Goal: Use online tool/utility: Use online tool/utility

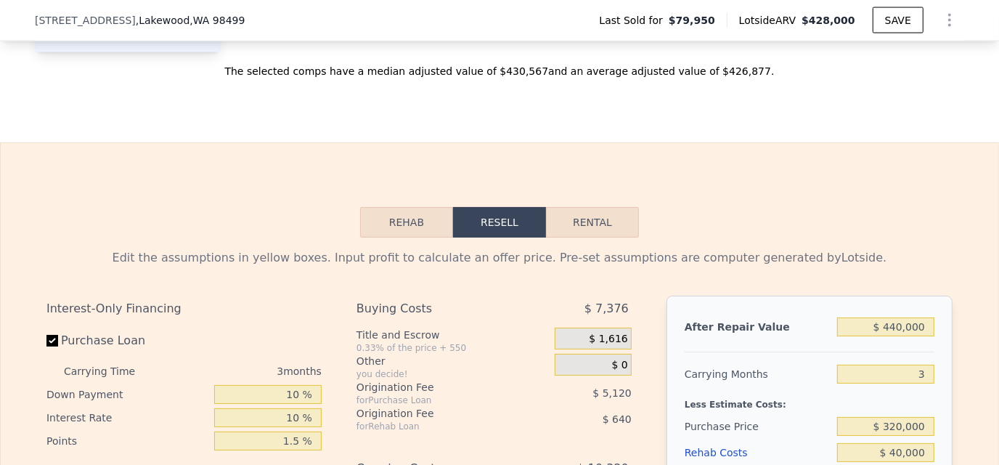
scroll to position [2100, 0]
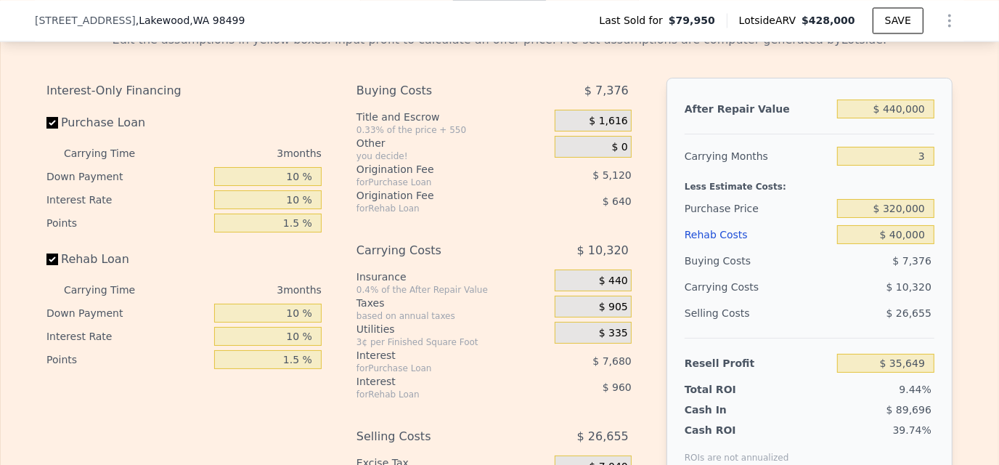
type input "$ 428,000"
type input "5"
type input "$ 0"
type input "$ 30,002"
click at [886, 134] on div at bounding box center [810, 128] width 250 height 12
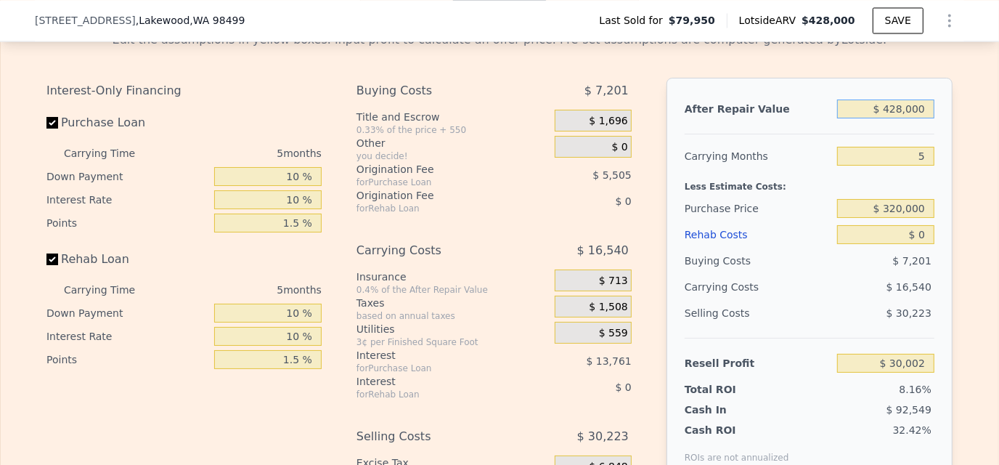
click at [887, 118] on input "$ 428,000" at bounding box center [885, 108] width 97 height 19
drag, startPoint x: 885, startPoint y: 127, endPoint x: 920, endPoint y: 126, distance: 34.9
click at [920, 118] on input "$ 428,000" at bounding box center [885, 108] width 97 height 19
type input "$ 420"
type input "-$ 367,223"
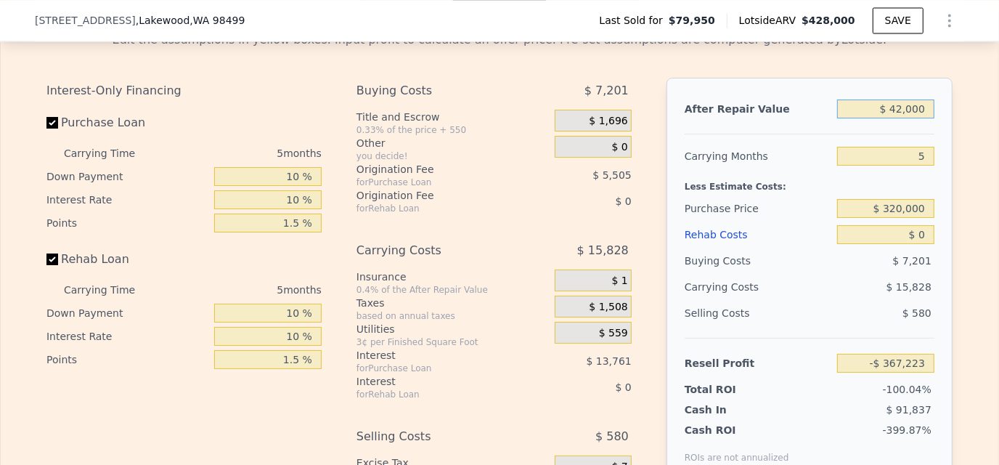
type input "$ 420,000"
type input "$ 22,569"
type input "$ 420,000"
drag, startPoint x: 912, startPoint y: 173, endPoint x: 929, endPoint y: 173, distance: 17.4
click at [929, 173] on div "After Repair Value $ 420,000 Carrying Months 5 Less Estimate Costs: Purchase Pr…" at bounding box center [809, 280] width 286 height 404
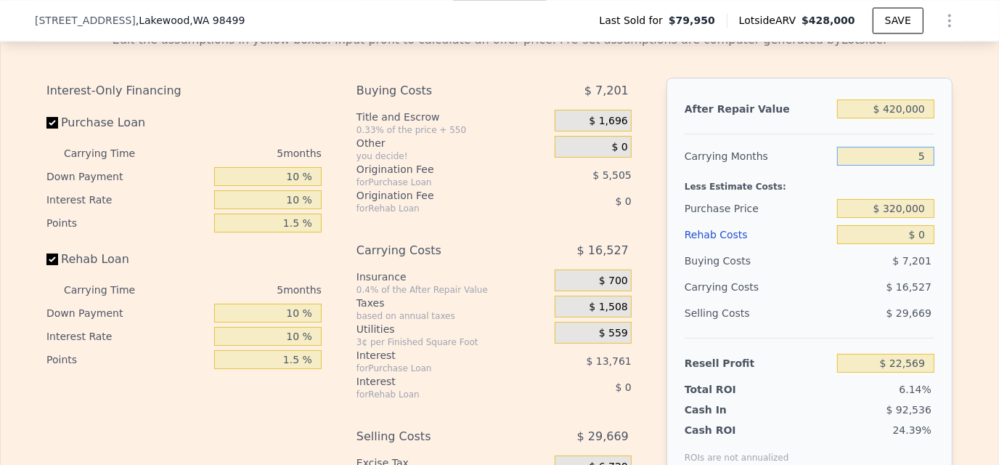
type input "4"
type input "$ 25,874"
type input "4"
click at [804, 122] on div "After Repair Value" at bounding box center [758, 109] width 147 height 26
drag, startPoint x: 899, startPoint y: 250, endPoint x: 930, endPoint y: 247, distance: 31.4
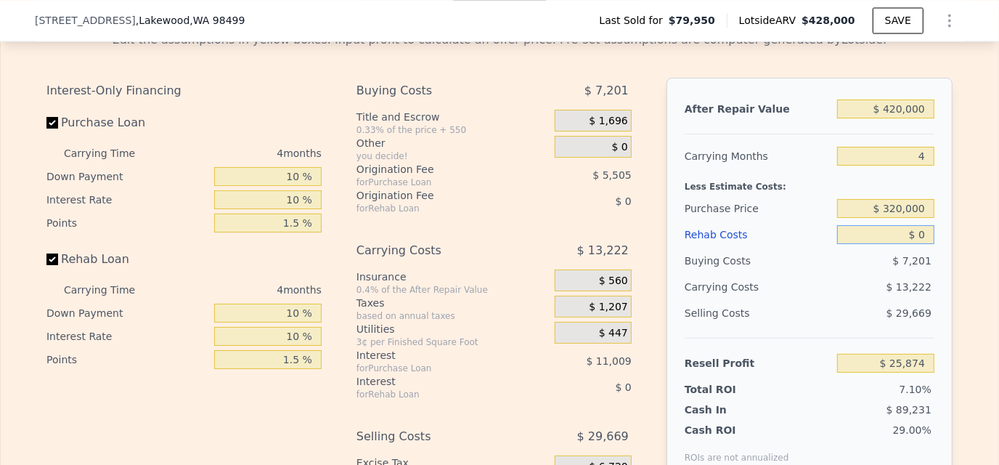
click at [930, 247] on div "After Repair Value $ 420,000 Carrying Months 4 Less Estimate Costs: Purchase Pr…" at bounding box center [809, 280] width 286 height 404
type input "$ 25"
type input "$ 25,849"
type input "$ 2,500"
type input "$ 23,254"
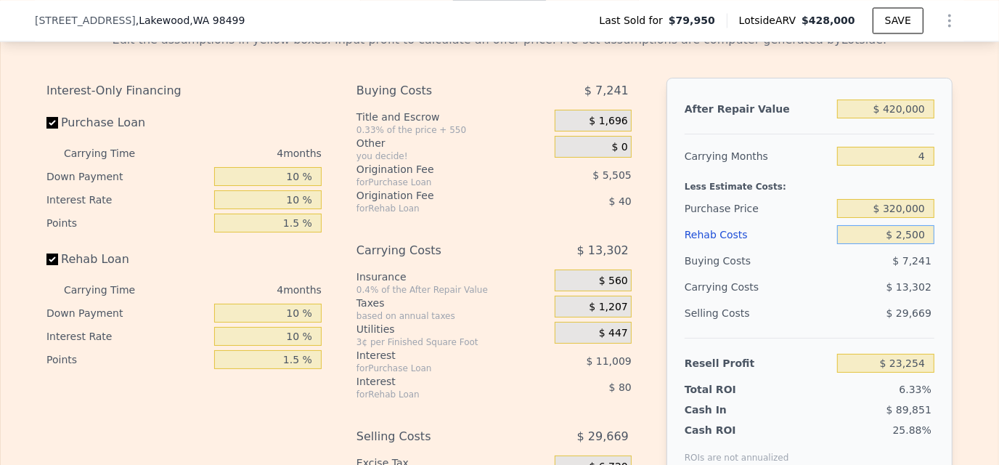
type input "$ 25,000"
type input "-$ 326"
type input "$ 25,000"
click at [935, 200] on div "After Repair Value $ 420,000 Carrying Months 4 Less Estimate Costs: Purchase Pr…" at bounding box center [809, 280] width 286 height 404
click at [933, 190] on div "After Repair Value $ 420,000 Carrying Months 4 Less Estimate Costs: Purchase Pr…" at bounding box center [809, 280] width 286 height 404
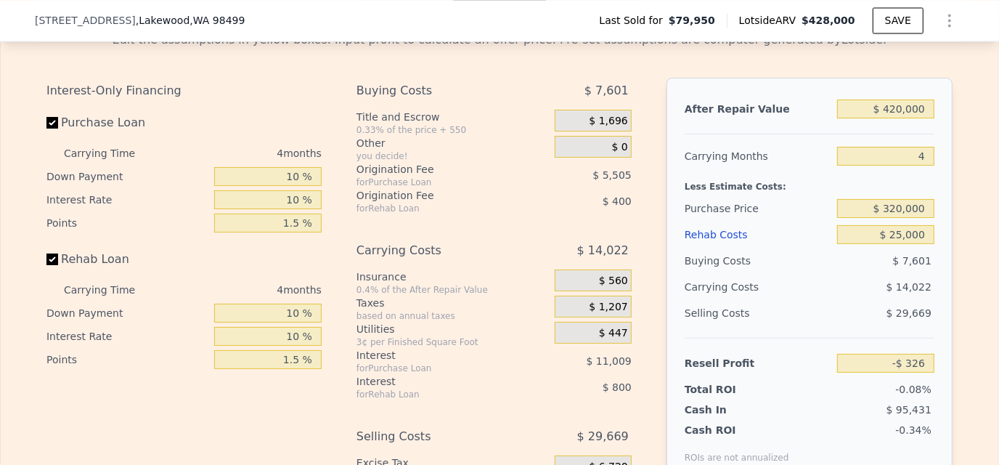
click at [933, 186] on div "After Repair Value $ 420,000 Carrying Months 4 Less Estimate Costs: Purchase Pr…" at bounding box center [809, 280] width 286 height 404
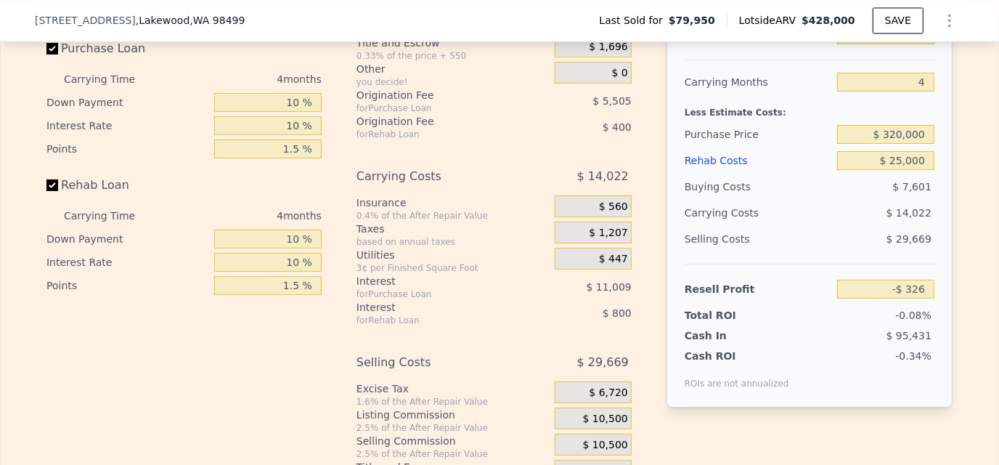
scroll to position [2245, 0]
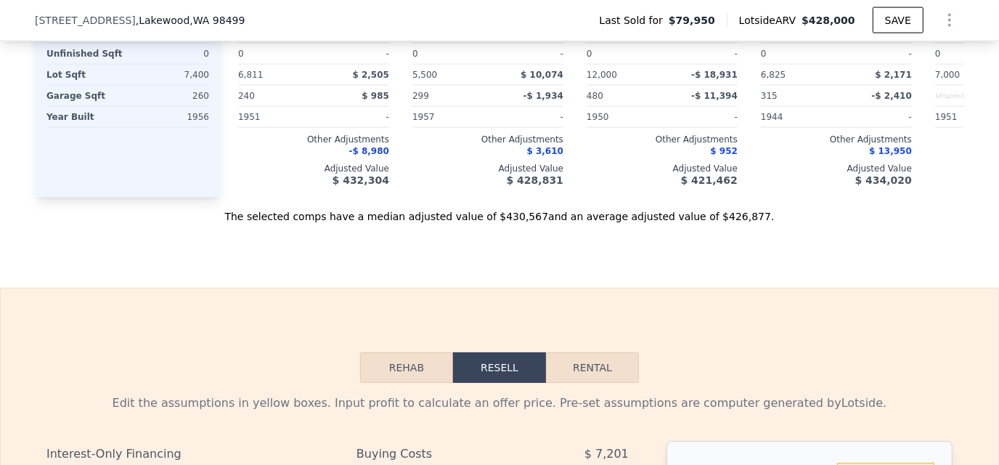
scroll to position [2100, 0]
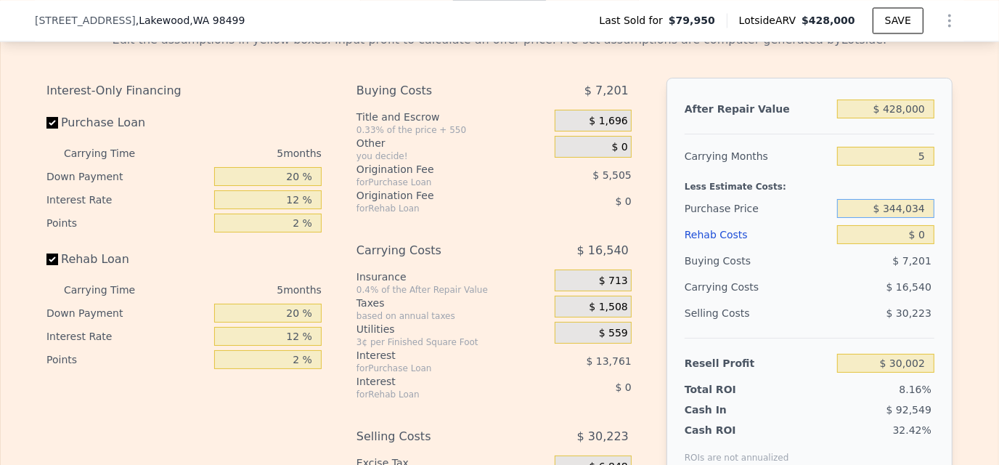
drag, startPoint x: 886, startPoint y: 225, endPoint x: 964, endPoint y: 221, distance: 78.5
click at [964, 221] on div "Edit the assumptions in yellow boxes. Input profit to calculate an offer price.…" at bounding box center [500, 290] width 998 height 540
type input "$ 320,000"
type input "$ 55,461"
drag, startPoint x: 899, startPoint y: 253, endPoint x: 931, endPoint y: 248, distance: 33.1
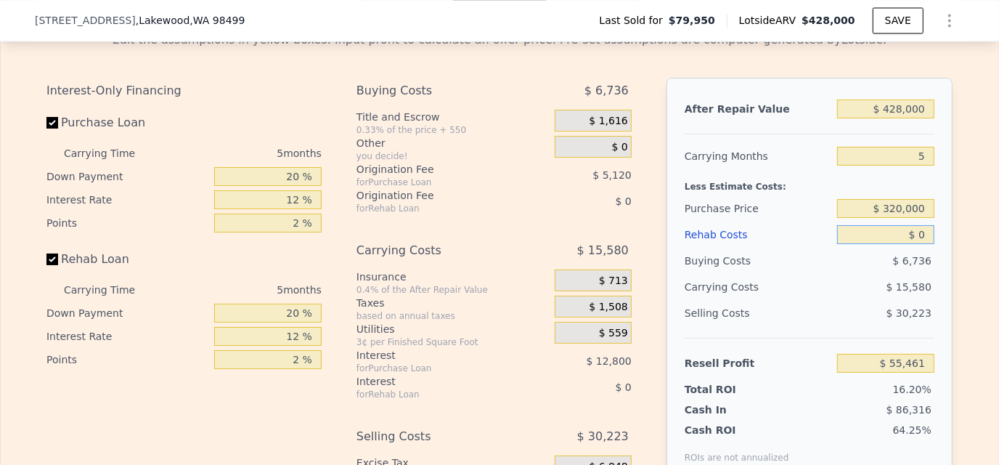
click at [931, 248] on div "After Repair Value $ 428,000 Carrying Months 5 Less Estimate Costs: Purchase Pr…" at bounding box center [809, 280] width 286 height 404
type input "$ 25"
type input "$ 55,436"
type input "$ 2,500"
type input "$ 52,821"
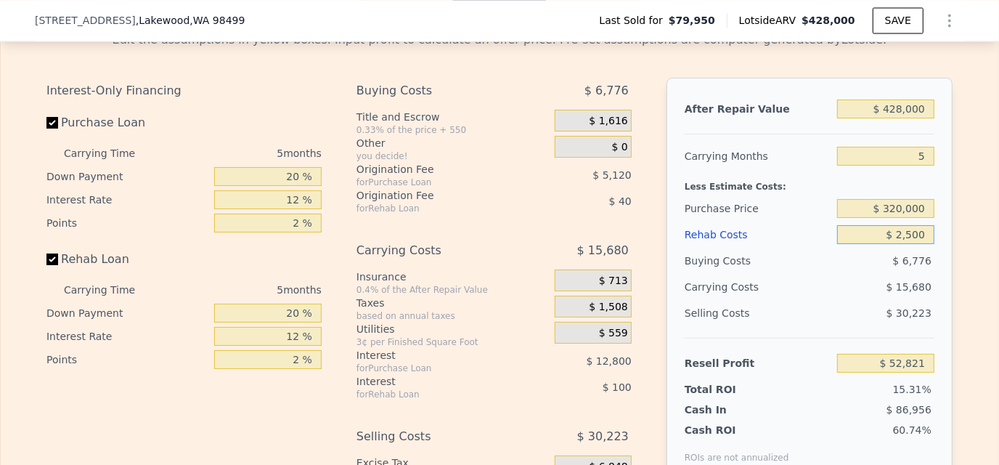
type input "$ 25,000"
type input "$ 29,061"
type input "$ 25,000"
click at [823, 187] on div "Less Estimate Costs:" at bounding box center [810, 182] width 250 height 26
drag, startPoint x: 279, startPoint y: 330, endPoint x: 333, endPoint y: 322, distance: 54.9
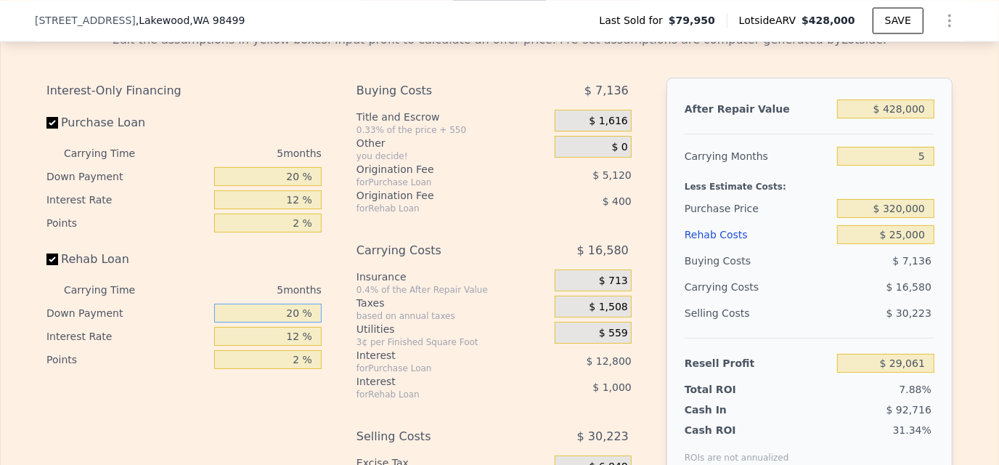
click at [333, 322] on div "Interest-Only Financing Purchase Loan Carrying Time 5 months Down Payment 20 % …" at bounding box center [499, 319] width 906 height 482
type input "10 %"
type input "$ 28,886"
type input "10 %"
drag, startPoint x: 279, startPoint y: 188, endPoint x: 310, endPoint y: 192, distance: 31.4
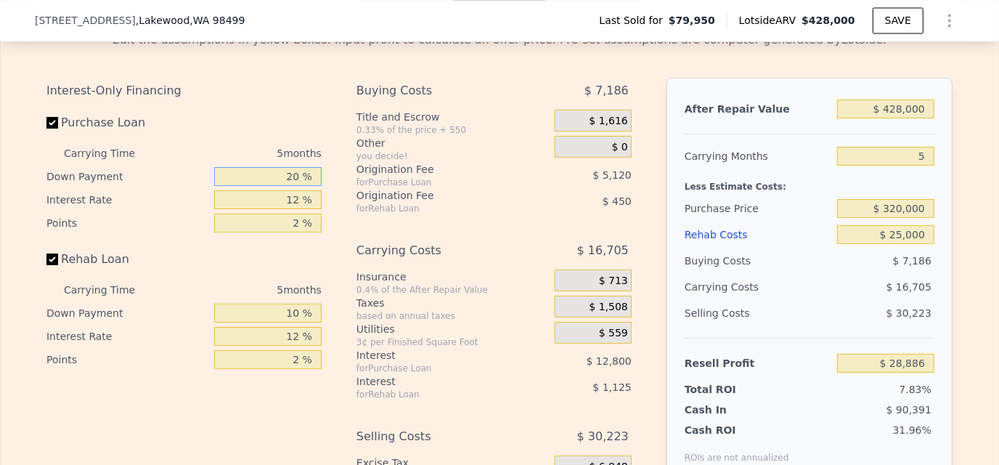
click at [310, 186] on input "20 %" at bounding box center [267, 176] width 107 height 19
type input "10 %"
type input "$ 26,646"
type input "10 %"
drag, startPoint x: 285, startPoint y: 213, endPoint x: 348, endPoint y: 216, distance: 63.2
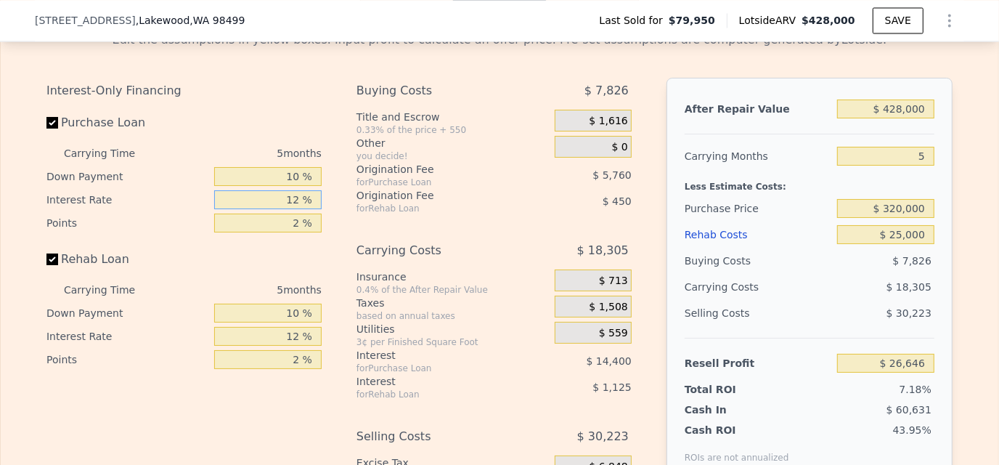
click at [348, 216] on div "Interest-Only Financing Purchase Loan Carrying Time 5 months Down Payment 10 % …" at bounding box center [499, 319] width 906 height 482
type input "10. %"
type input "$ 29,046"
type input "10.5 %"
type input "$ 28,446"
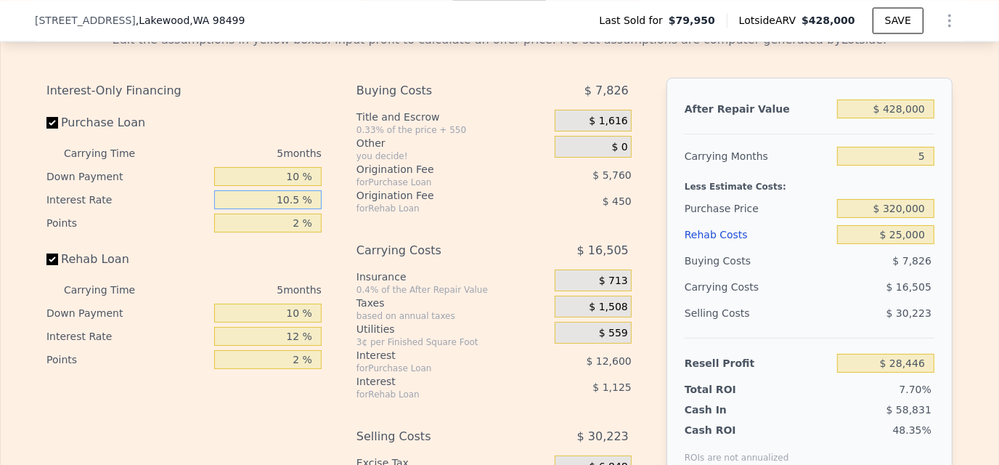
type input "10.5 %"
drag, startPoint x: 271, startPoint y: 237, endPoint x: 333, endPoint y: 237, distance: 62.4
click at [333, 237] on div "Interest-Only Financing Purchase Loan Carrying Time 5 months Down Payment 10 % …" at bounding box center [499, 319] width 906 height 482
type input "1. %"
type input "$ 31,326"
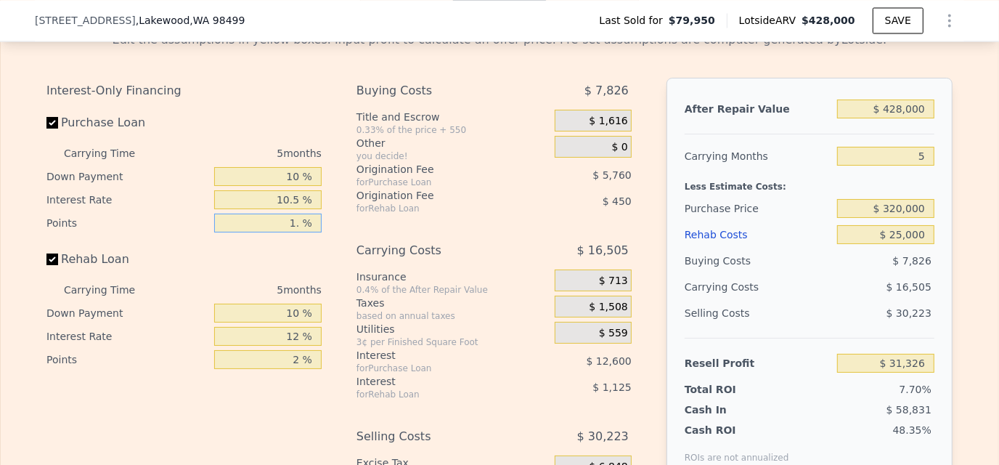
type input "1.5 %"
type input "$ 29,886"
type input "1.5 %"
drag, startPoint x: 282, startPoint y: 353, endPoint x: 327, endPoint y: 346, distance: 45.5
click at [327, 346] on div "Interest-Only Financing Purchase Loan Carrying Time 5 months Down Payment 10 % …" at bounding box center [189, 319] width 287 height 482
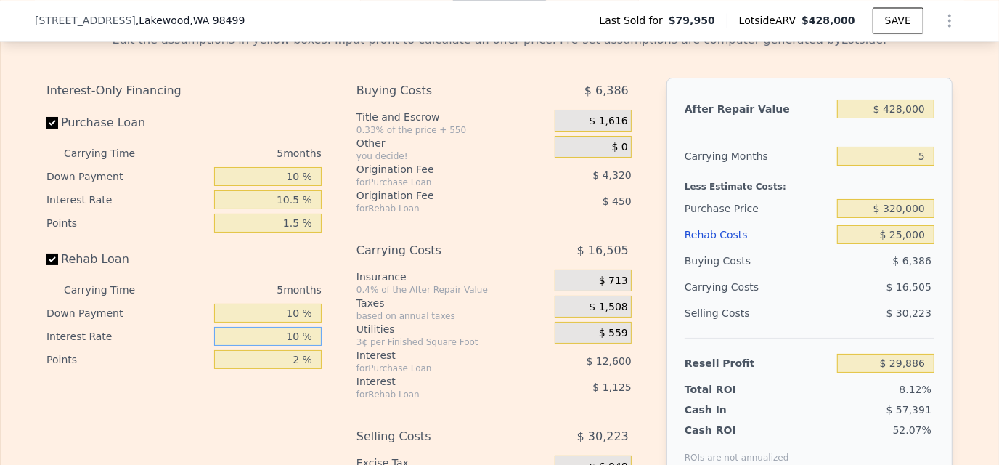
type input "10. %"
type input "$ 30,071"
type input "10.5 %"
type input "$ 30,026"
type input "10.5 %"
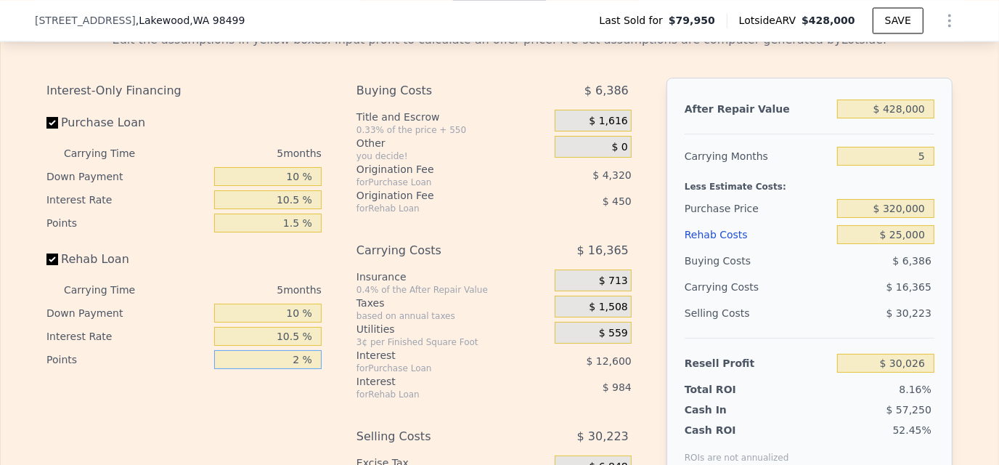
drag, startPoint x: 286, startPoint y: 373, endPoint x: 319, endPoint y: 372, distance: 33.4
click at [319, 372] on div "Interest-Only Financing Purchase Loan Carrying Time 5 months Down Payment 10 % …" at bounding box center [189, 319] width 287 height 482
type input "1 %"
type input "$ 30,251"
type input "1.5 %"
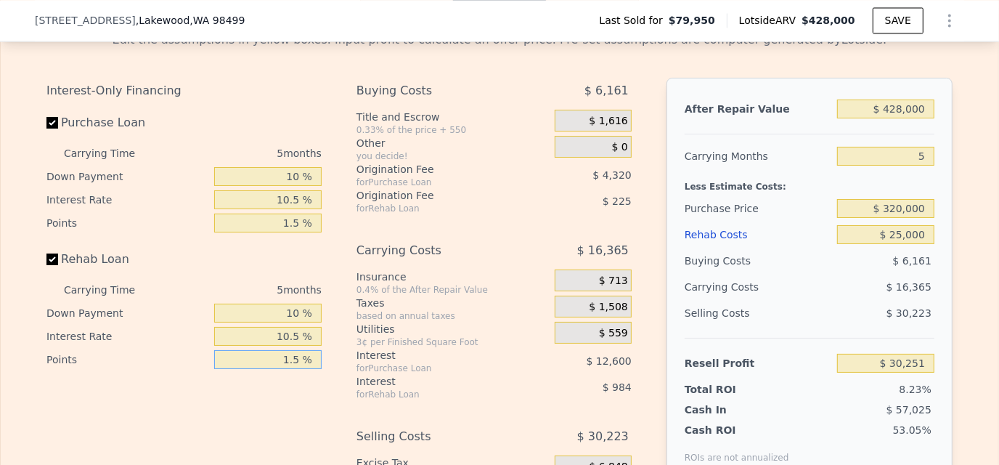
type input "$ 30,138"
type input "1.5 %"
click at [112, 404] on div "Interest-Only Financing Purchase Loan Carrying Time 5 months Down Payment 10 % …" at bounding box center [189, 319] width 287 height 482
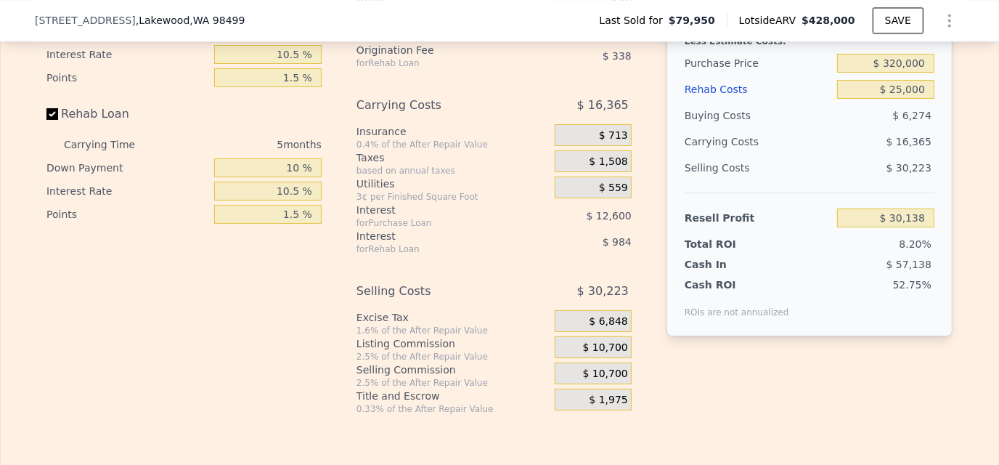
scroll to position [2318, 0]
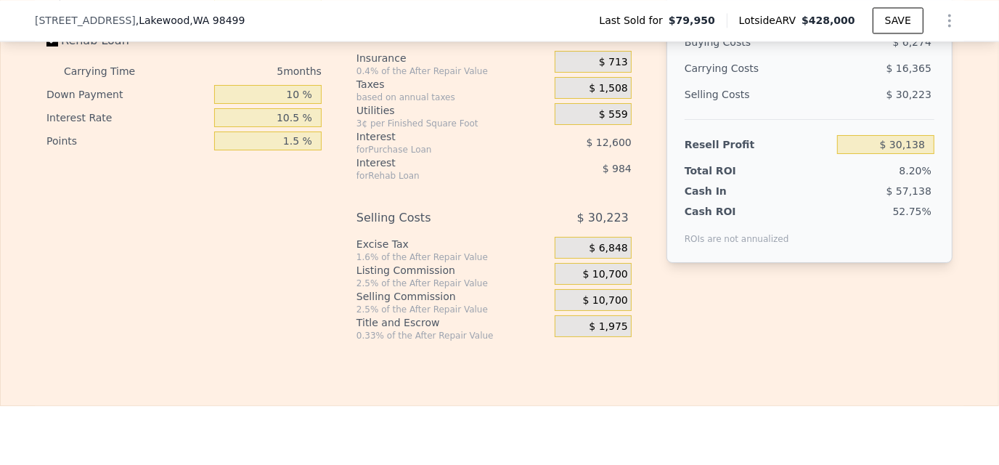
click at [590, 307] on span "$ 10,700" at bounding box center [605, 300] width 45 height 13
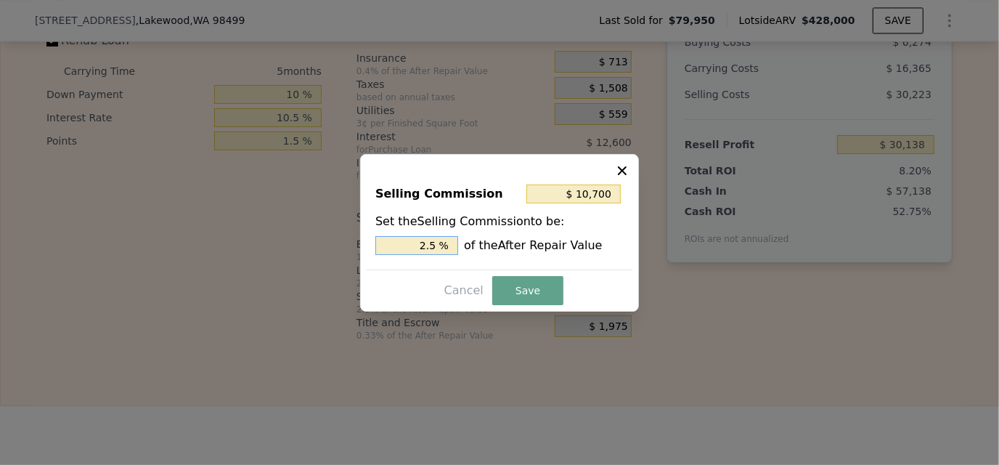
drag, startPoint x: 418, startPoint y: 248, endPoint x: 448, endPoint y: 246, distance: 29.8
click at [448, 246] on input "2.5 %" at bounding box center [416, 245] width 83 height 19
type input "$ 4,280"
type input "1. %"
type input "$ 6,420"
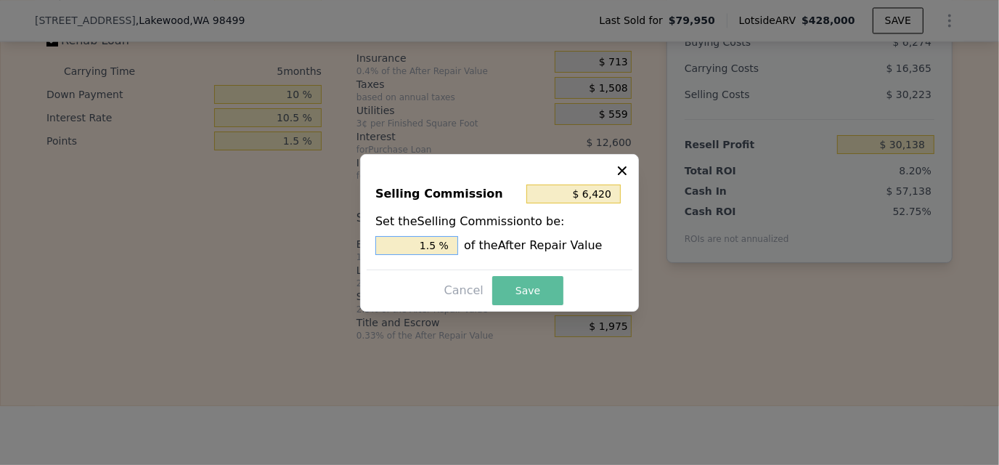
type input "1.5 %"
click at [541, 281] on button "Save" at bounding box center [527, 290] width 71 height 29
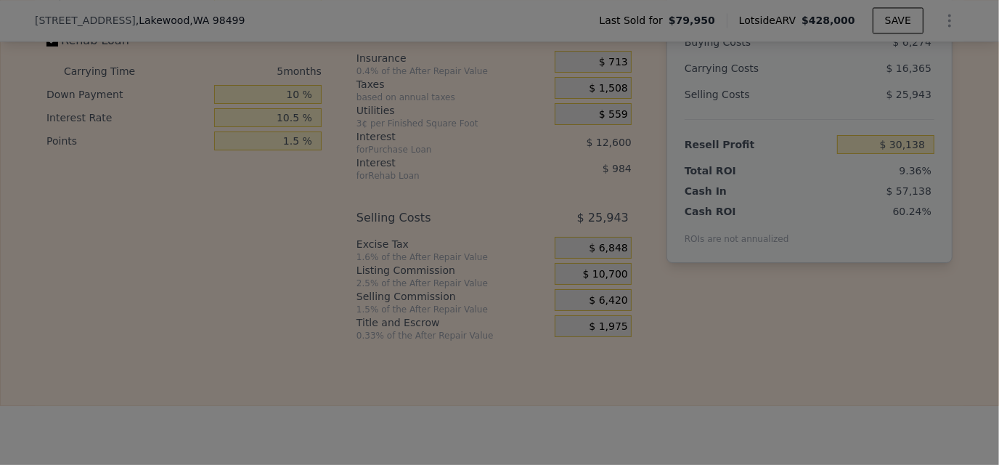
type input "$ 34,418"
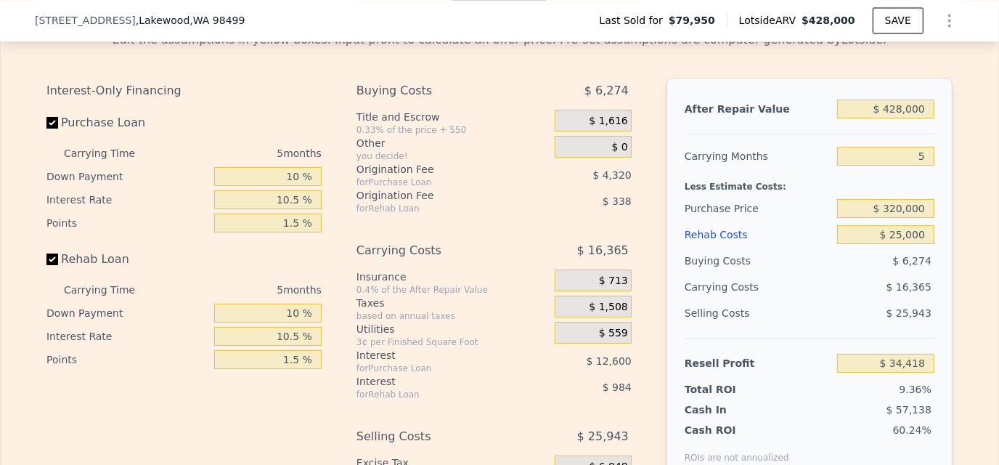
scroll to position [2172, 0]
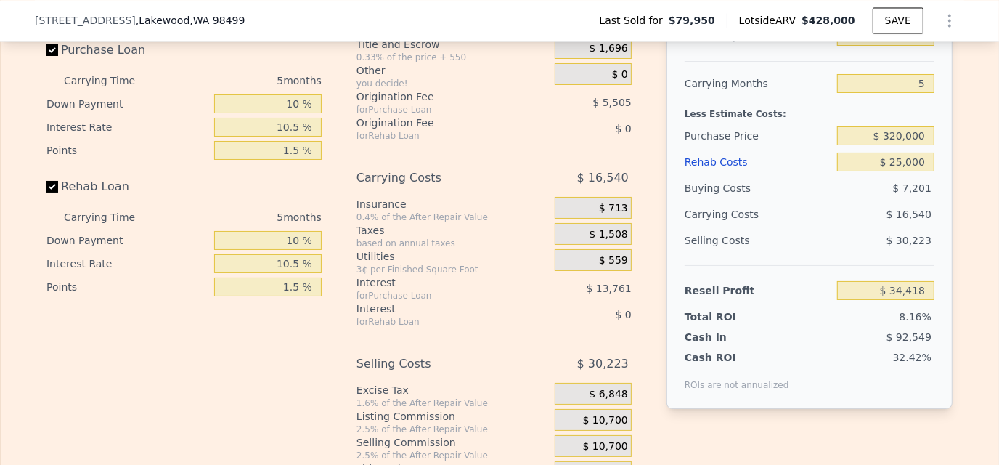
type input "$ 0"
type input "$ 30,002"
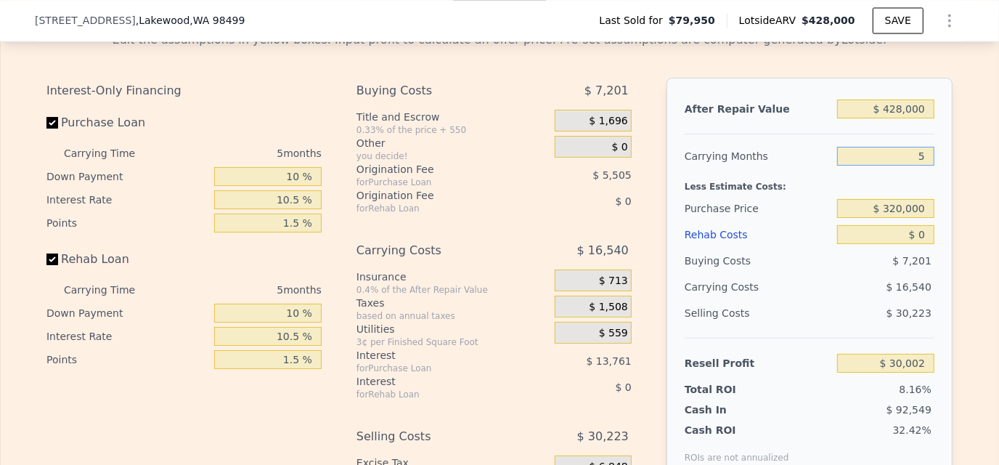
drag, startPoint x: 912, startPoint y: 173, endPoint x: 937, endPoint y: 172, distance: 25.4
click at [937, 172] on div "After Repair Value $ 428,000 Carrying Months 5 Less Estimate Costs: Purchase Pr…" at bounding box center [809, 280] width 286 height 404
type input "4"
type input "$ 33,309"
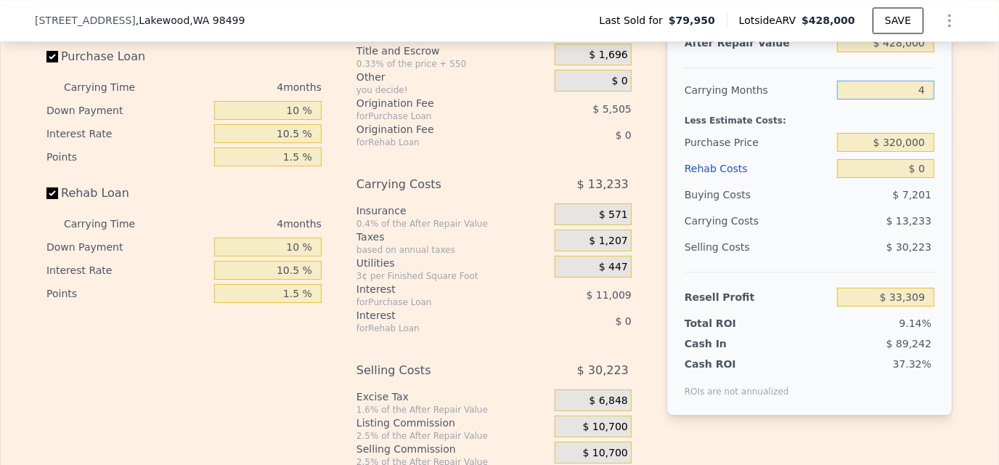
scroll to position [2318, 0]
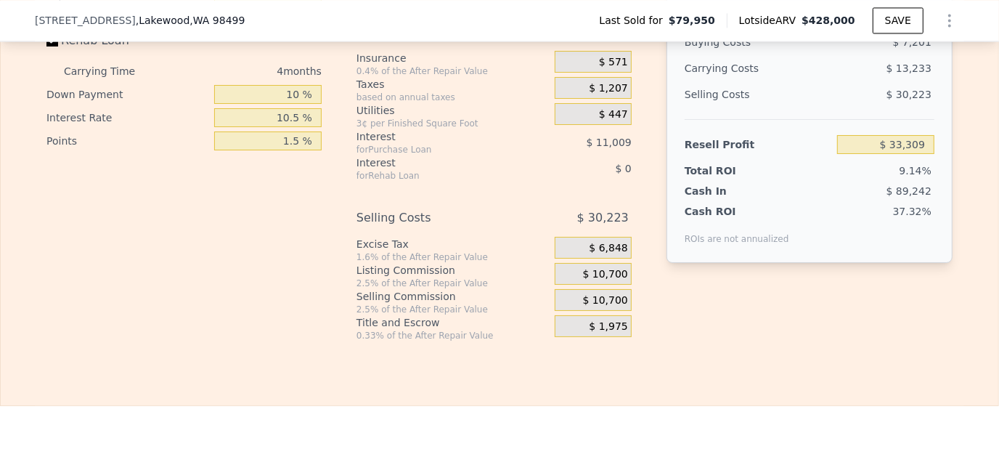
type input "4"
click at [602, 307] on span "$ 10,700" at bounding box center [605, 300] width 45 height 13
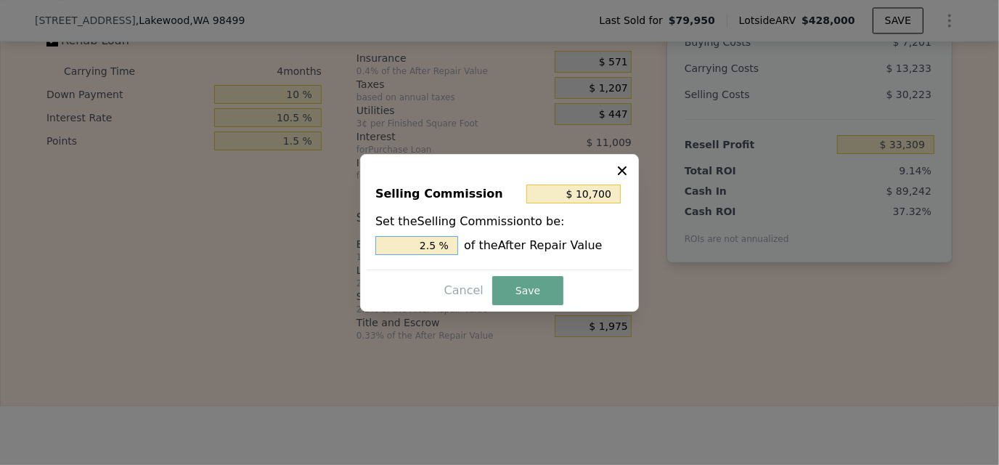
drag, startPoint x: 421, startPoint y: 244, endPoint x: 473, endPoint y: 242, distance: 51.6
click at [473, 242] on div "2.5 % of the After Repair Value" at bounding box center [499, 245] width 248 height 19
type input "$ 4,280"
type input "1. %"
type input "$ 6,420"
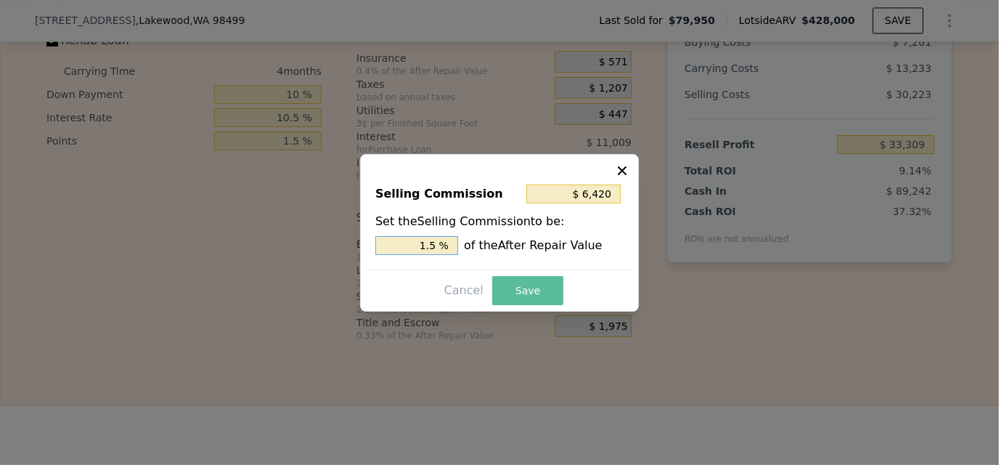
type input "1.5 %"
click at [525, 292] on button "Save" at bounding box center [527, 290] width 71 height 29
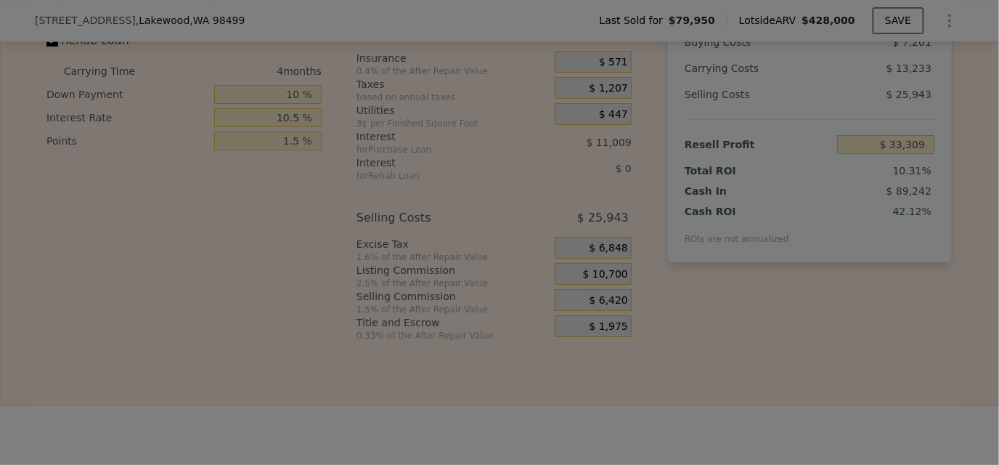
type input "$ 37,589"
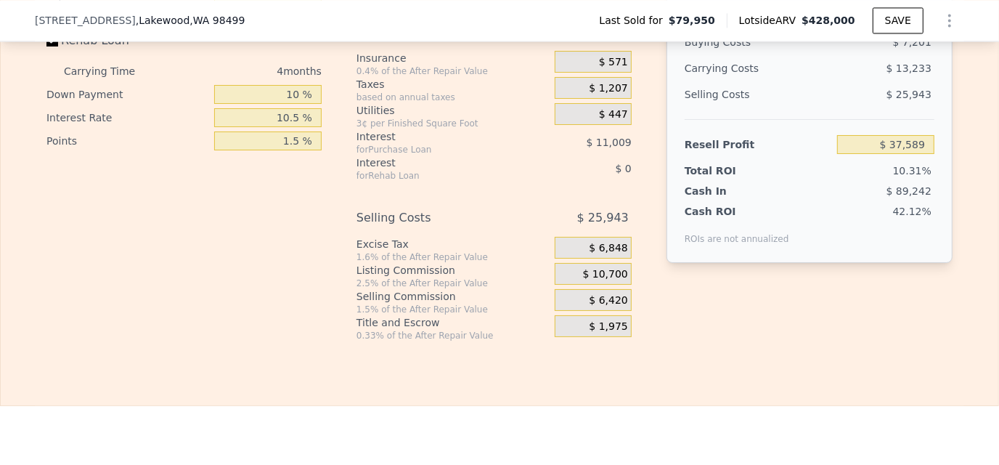
scroll to position [2245, 0]
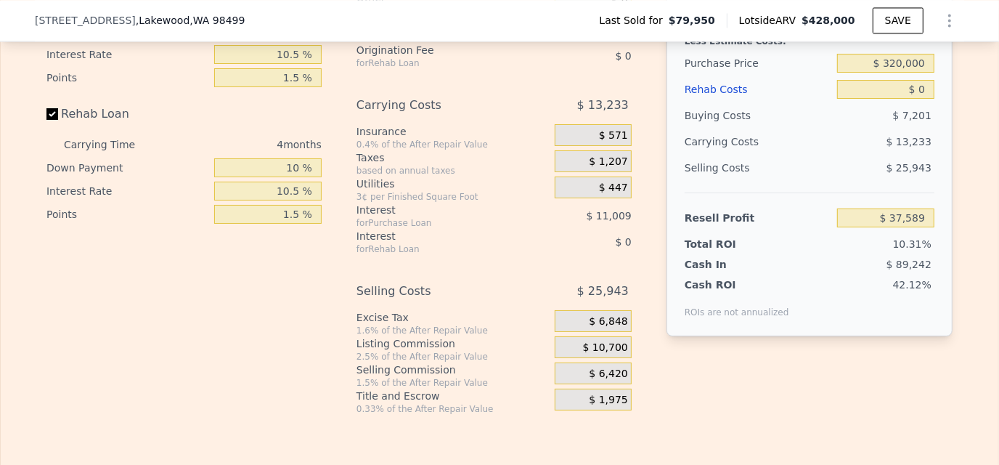
type input "5"
type input "$ 30,002"
click at [745, 415] on div "Interest-Only Financing Purchase Loan Carrying Time 5 months Down Payment 10 % …" at bounding box center [499, 173] width 906 height 482
click at [810, 391] on div "After Repair Value $ 428,000 Carrying Months 5 Less Estimate Costs: Purchase Pr…" at bounding box center [809, 161] width 286 height 459
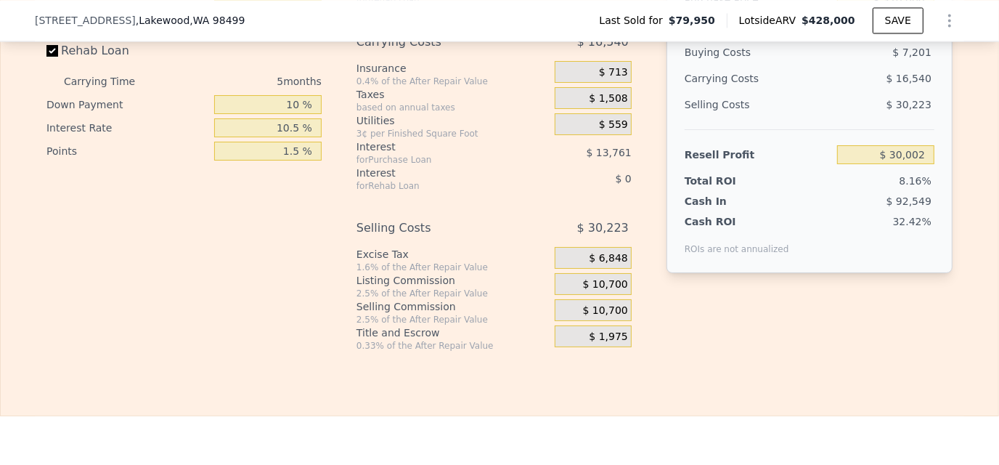
scroll to position [2318, 0]
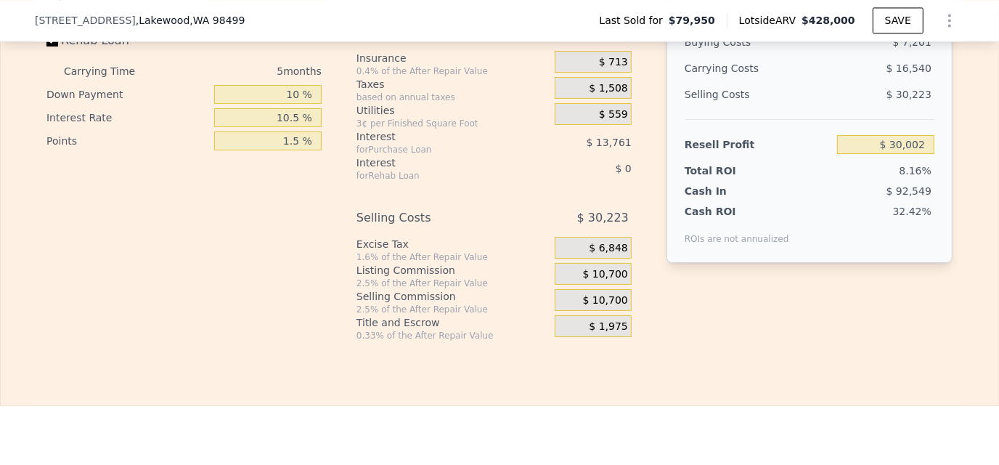
click at [772, 375] on div "Rehab Resell Rental Edit the assumptions in yellow boxes. Input profit to calcu…" at bounding box center [499, 56] width 999 height 700
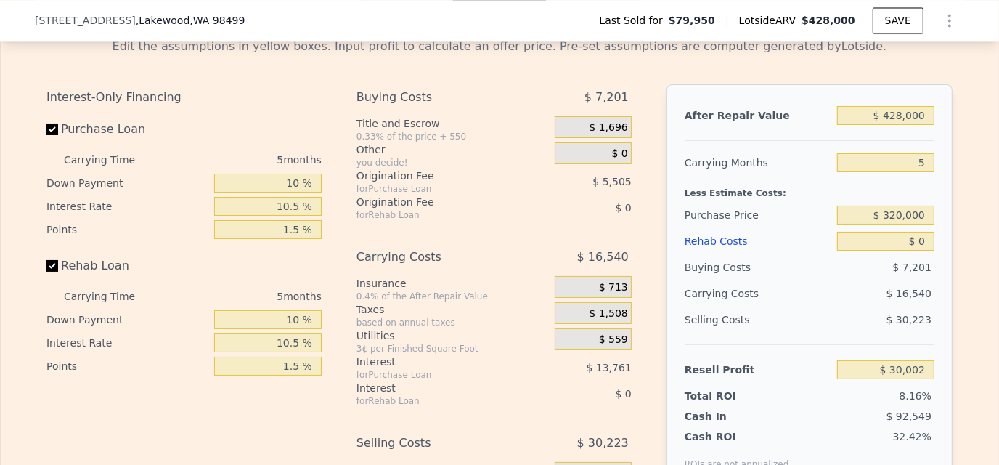
scroll to position [2100, 0]
